Goal: Navigation & Orientation: Find specific page/section

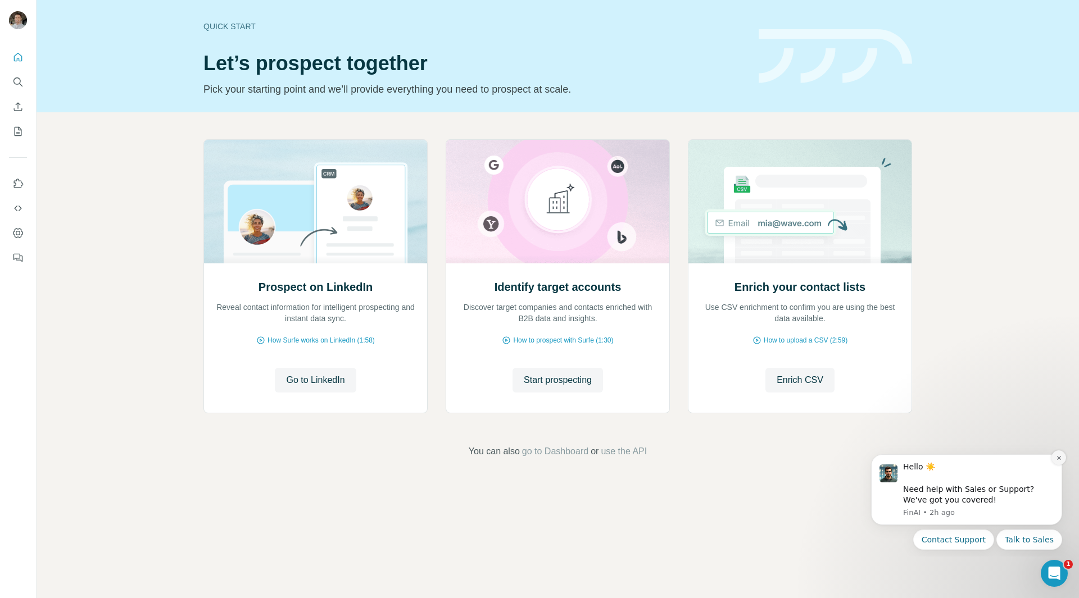
click at [1059, 458] on icon "Dismiss notification" at bounding box center [1058, 458] width 4 height 4
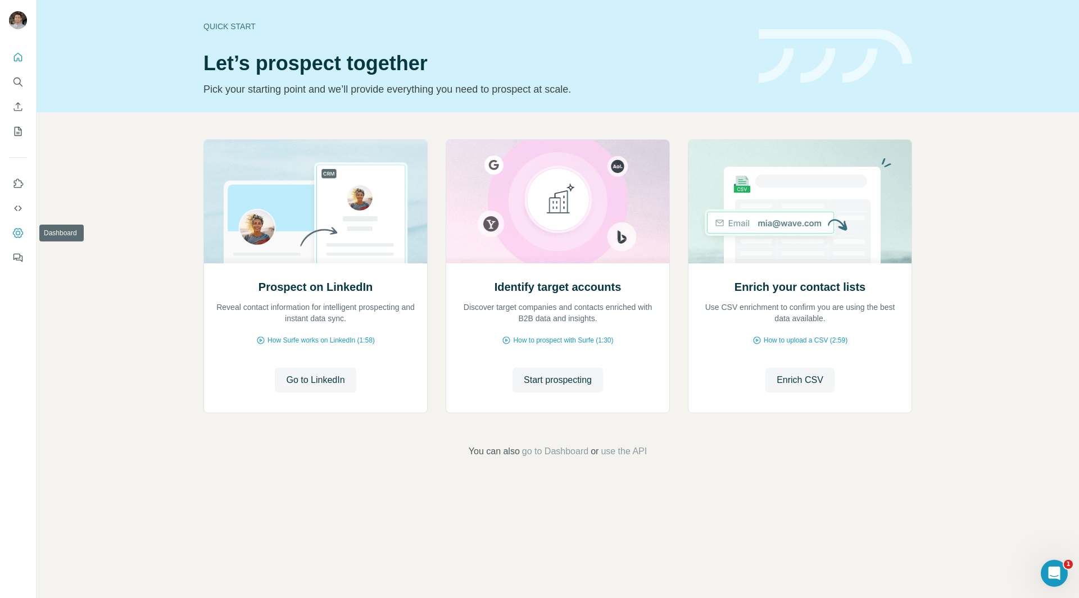
click at [16, 235] on icon "Dashboard" at bounding box center [17, 233] width 11 height 11
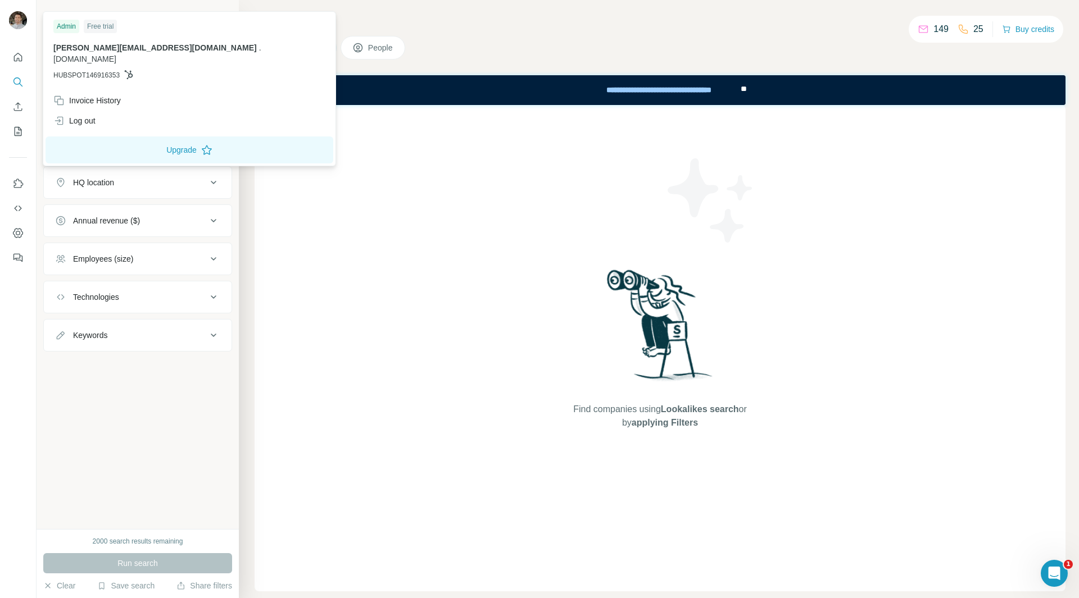
click at [11, 21] on img at bounding box center [18, 20] width 18 height 18
click at [16, 236] on icon "Dashboard" at bounding box center [17, 233] width 11 height 11
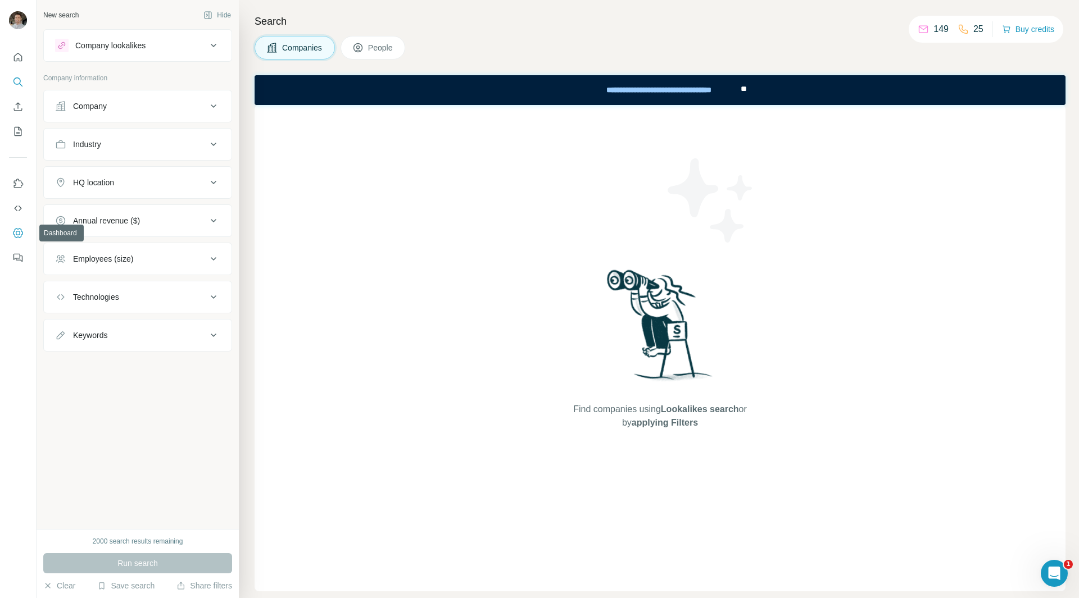
click at [11, 235] on button "Dashboard" at bounding box center [18, 233] width 18 height 20
click at [1046, 567] on div "Open Intercom Messenger" at bounding box center [1052, 571] width 37 height 37
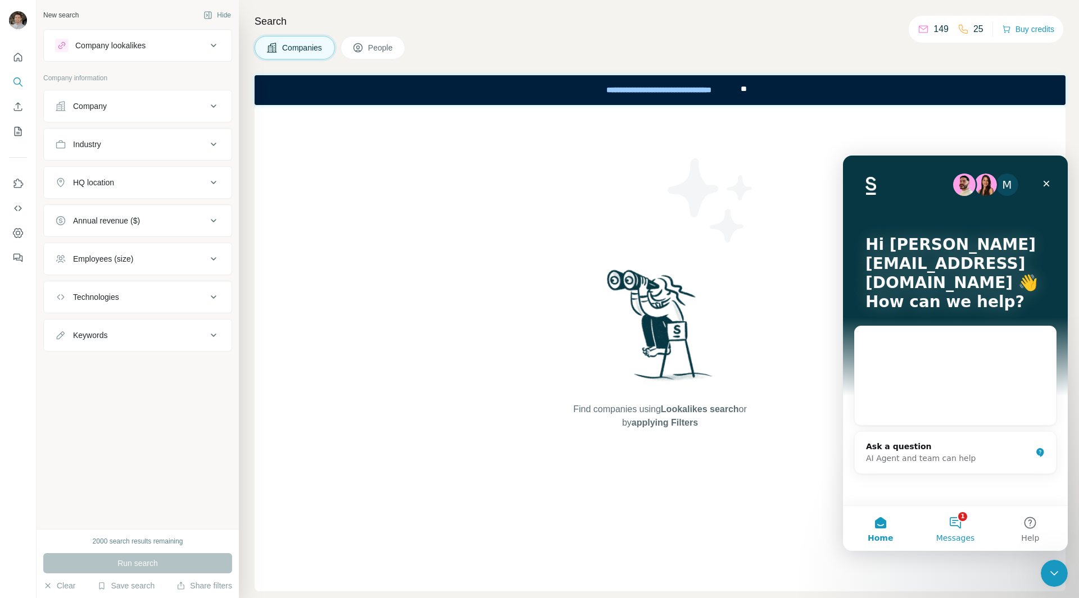
click at [960, 534] on span "Messages" at bounding box center [955, 538] width 39 height 8
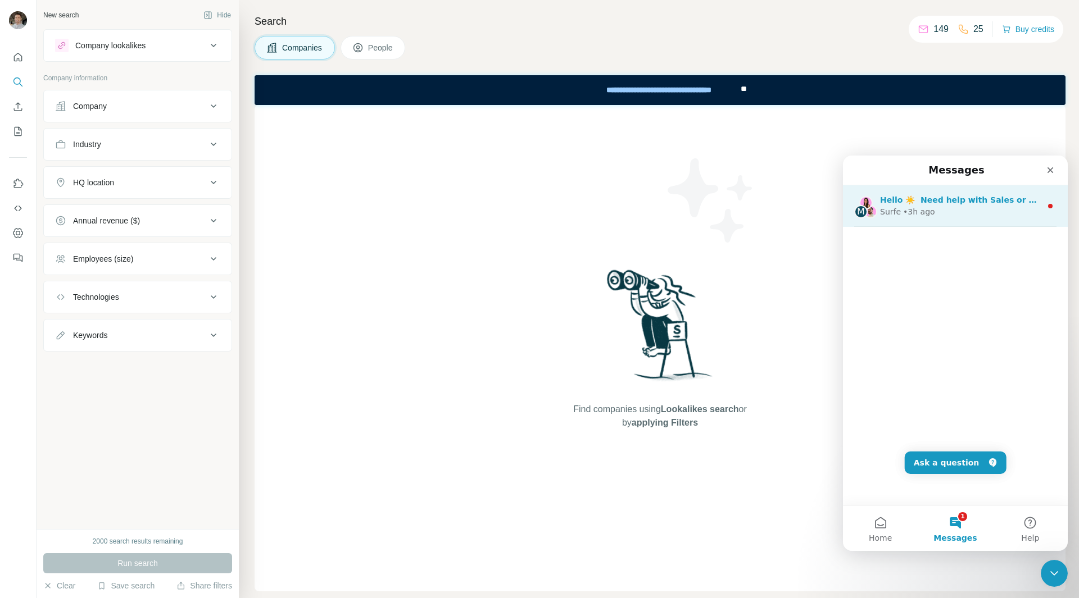
click at [933, 216] on div "Surfe • 3h ago" at bounding box center [960, 212] width 161 height 12
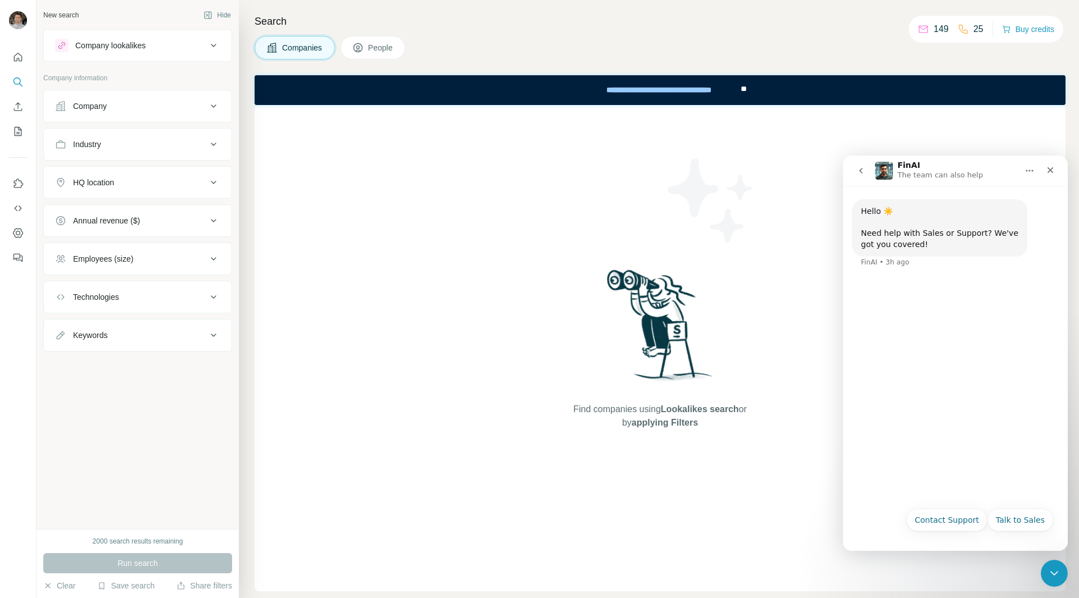
click at [1029, 166] on icon "Home" at bounding box center [1029, 170] width 9 height 9
click at [1056, 175] on div "Close" at bounding box center [1050, 170] width 20 height 20
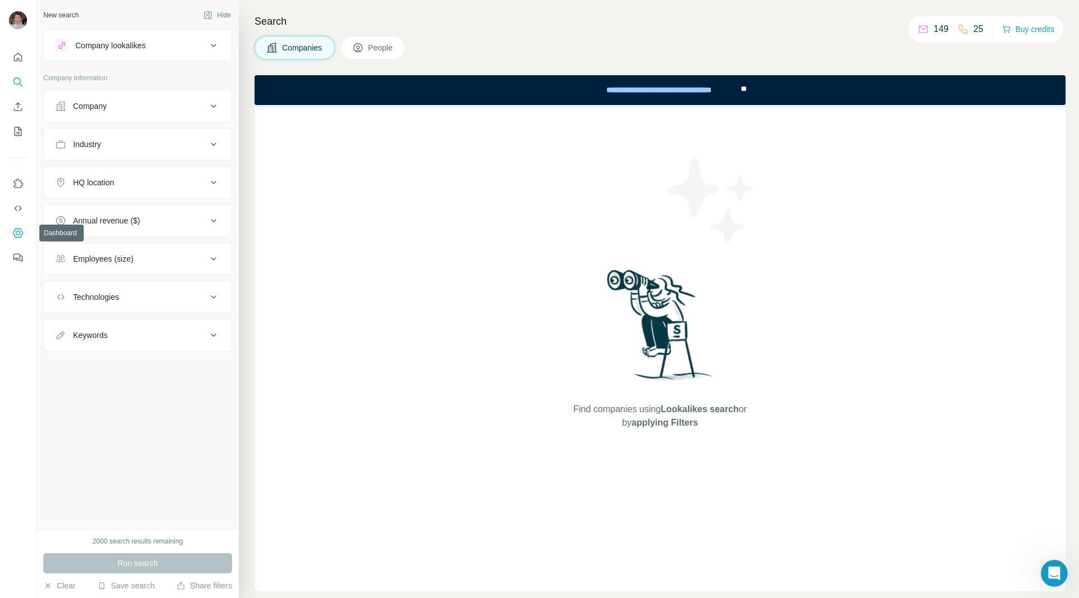
click at [17, 239] on button "Dashboard" at bounding box center [18, 233] width 18 height 20
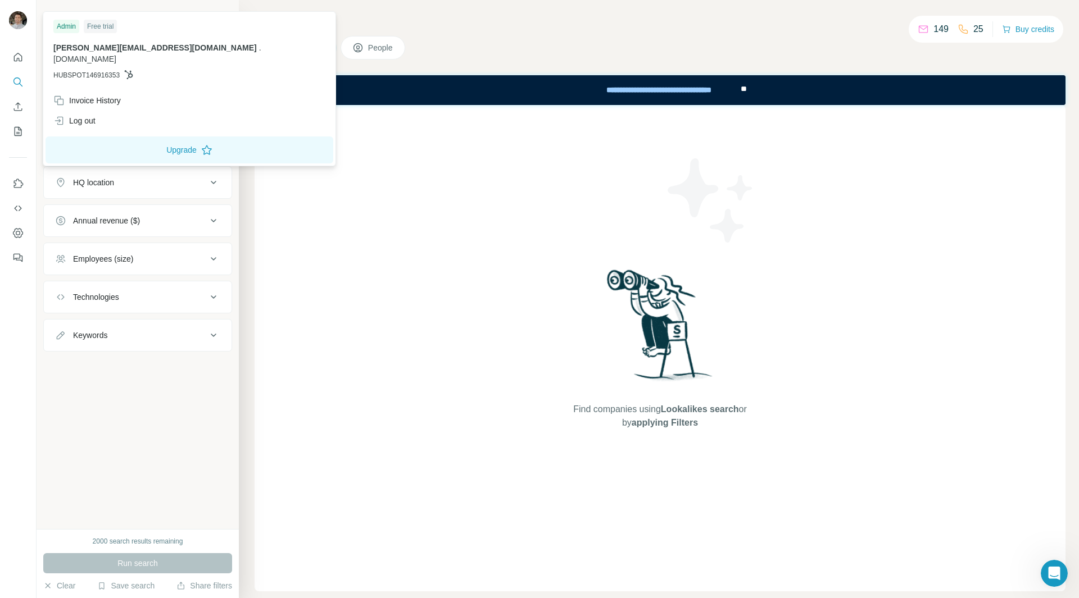
click at [25, 21] on img at bounding box center [18, 20] width 18 height 18
click at [88, 115] on div "Log out" at bounding box center [74, 120] width 42 height 11
